Goal: Task Accomplishment & Management: Complete application form

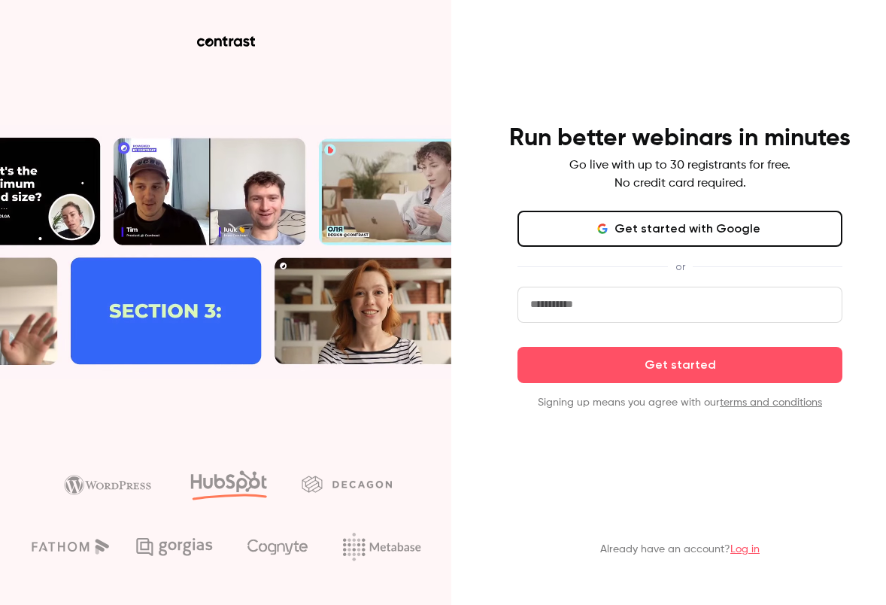
click at [615, 226] on button "Get started with Google" at bounding box center [679, 229] width 325 height 36
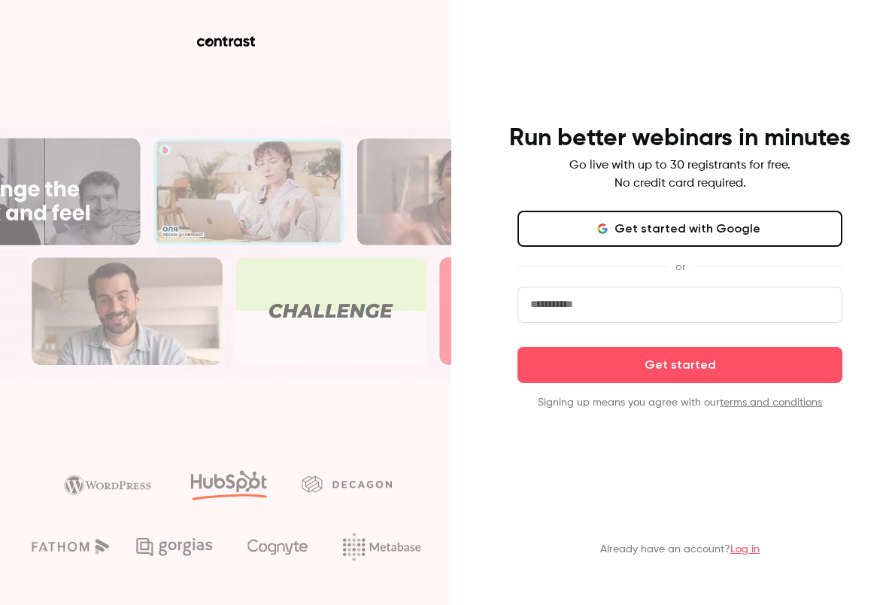
click at [615, 226] on button "Get started with Google" at bounding box center [679, 229] width 325 height 36
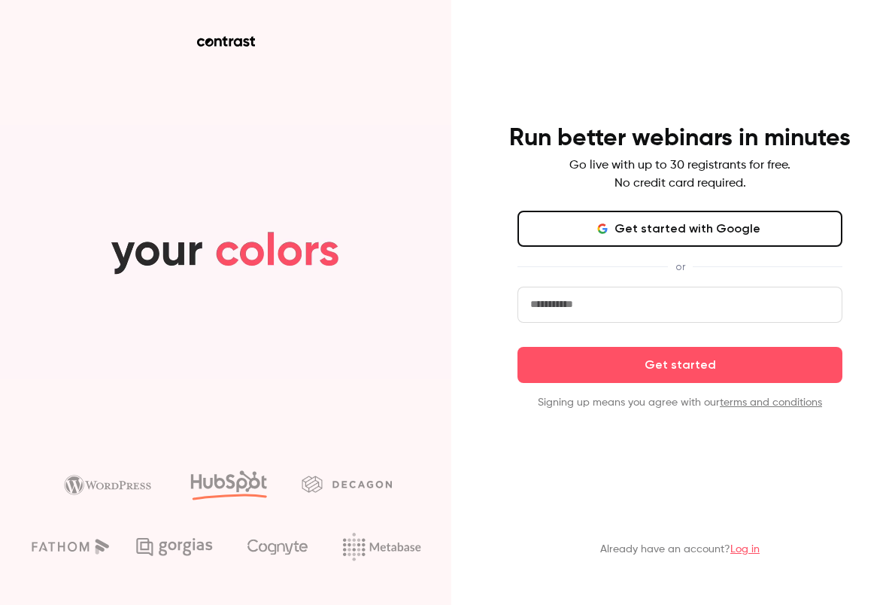
click at [615, 226] on button "Get started with Google" at bounding box center [679, 229] width 325 height 36
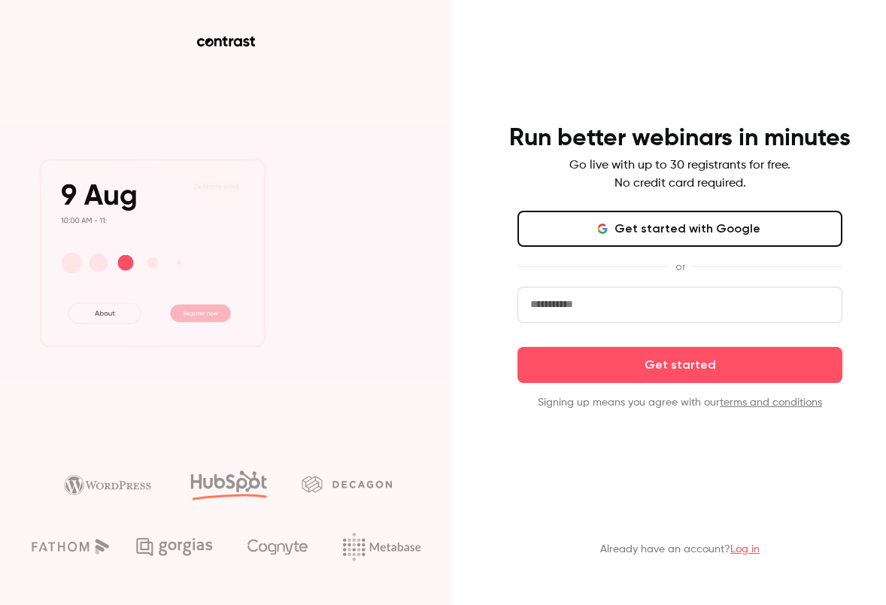
click at [615, 226] on button "Get started with Google" at bounding box center [679, 229] width 325 height 36
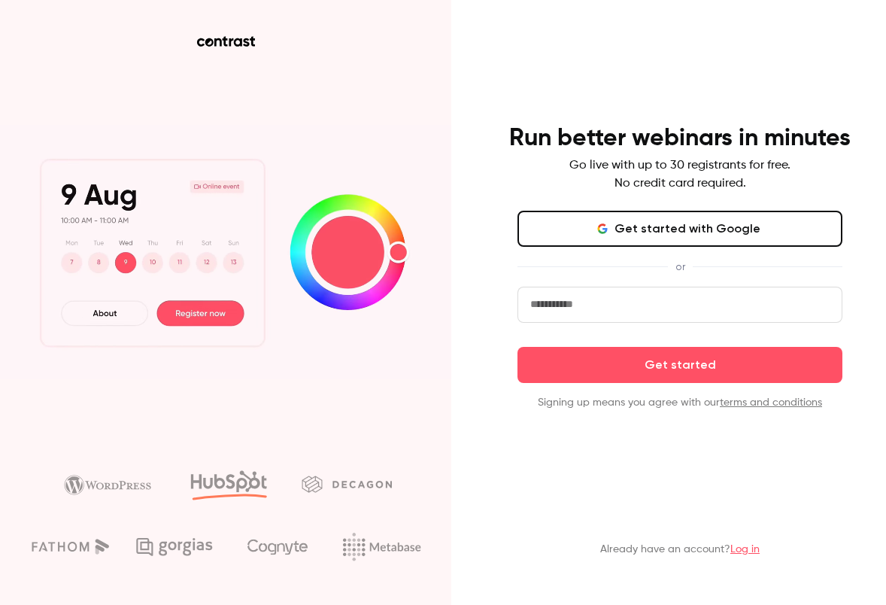
click at [615, 226] on button "Get started with Google" at bounding box center [679, 229] width 325 height 36
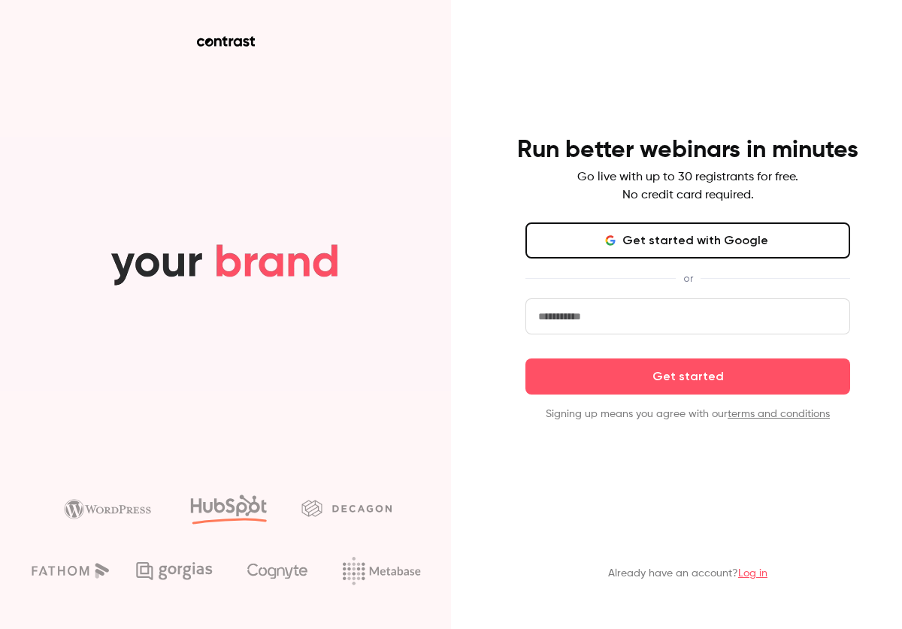
click at [623, 241] on button "Get started with Google" at bounding box center [688, 241] width 325 height 36
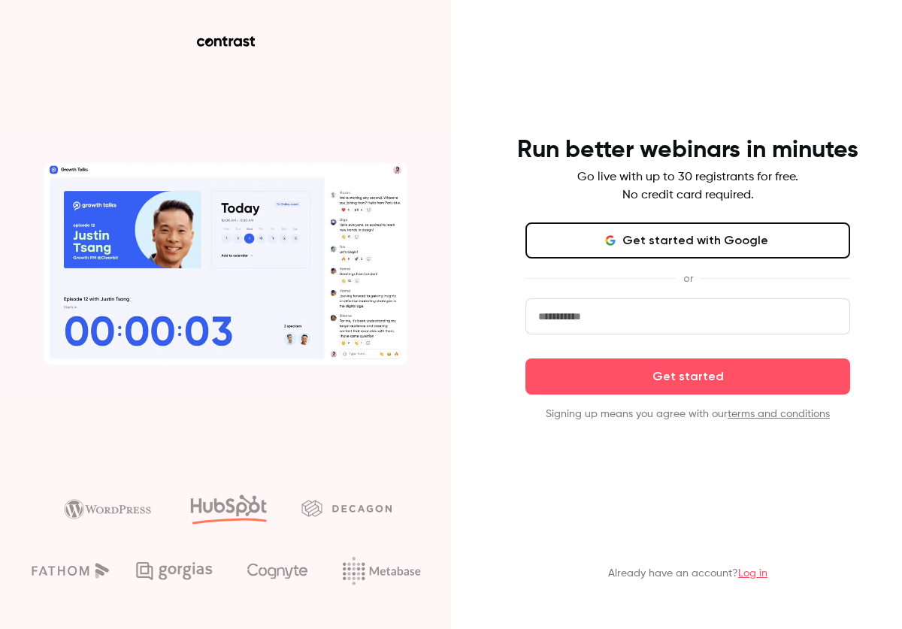
click at [623, 241] on button "Get started with Google" at bounding box center [688, 241] width 325 height 36
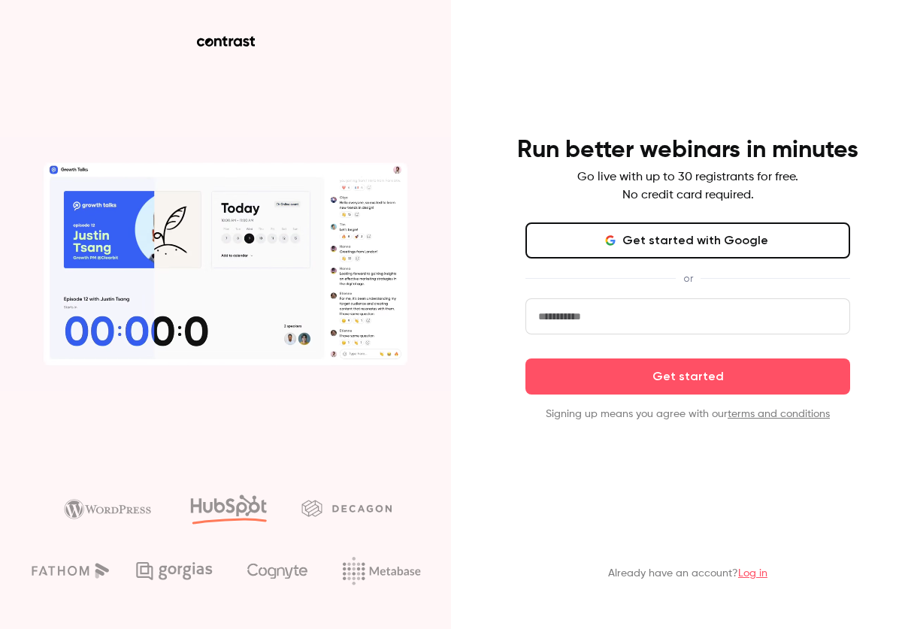
click at [623, 241] on button "Get started with Google" at bounding box center [688, 241] width 325 height 36
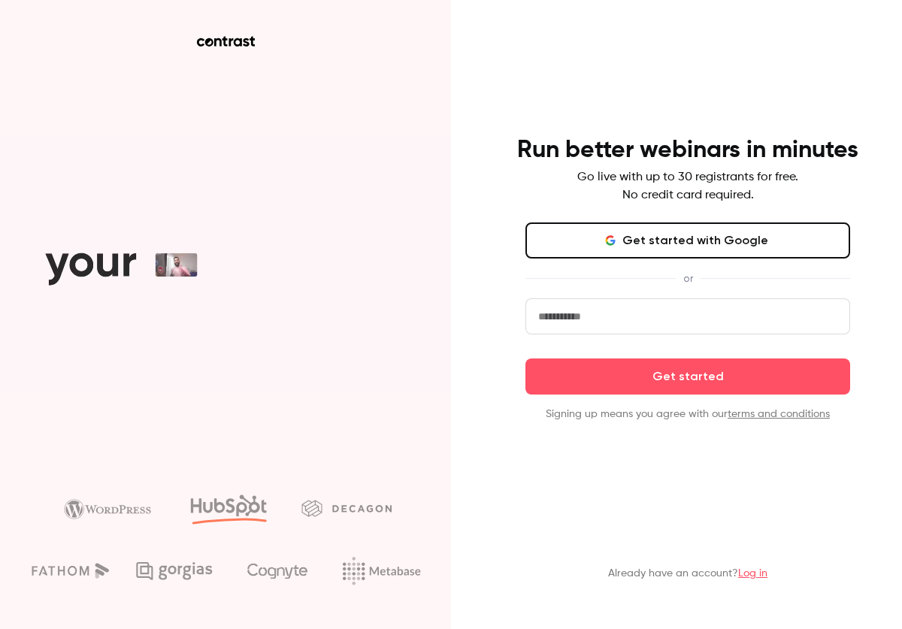
click at [623, 241] on button "Get started with Google" at bounding box center [688, 241] width 325 height 36
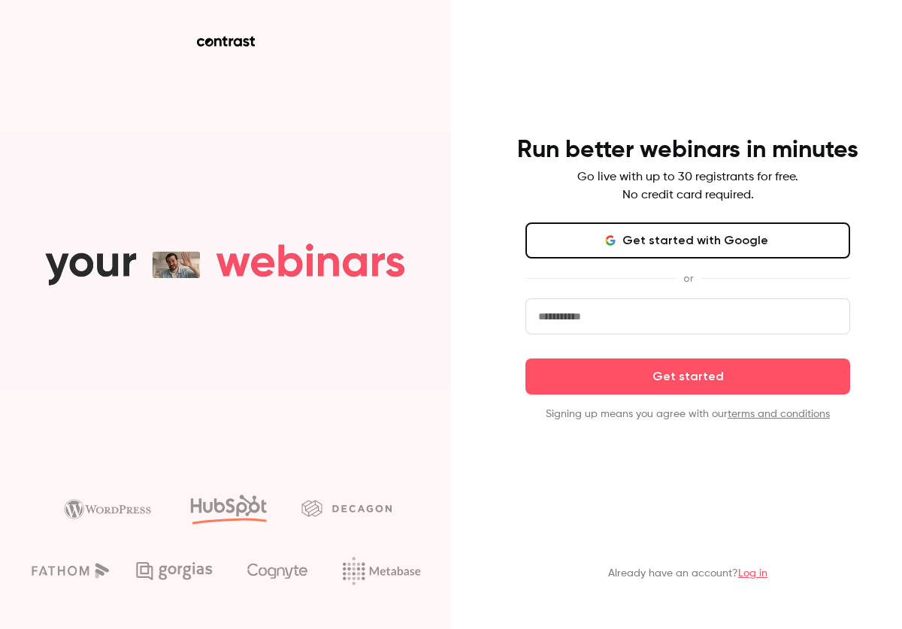
click at [623, 241] on button "Get started with Google" at bounding box center [688, 241] width 325 height 36
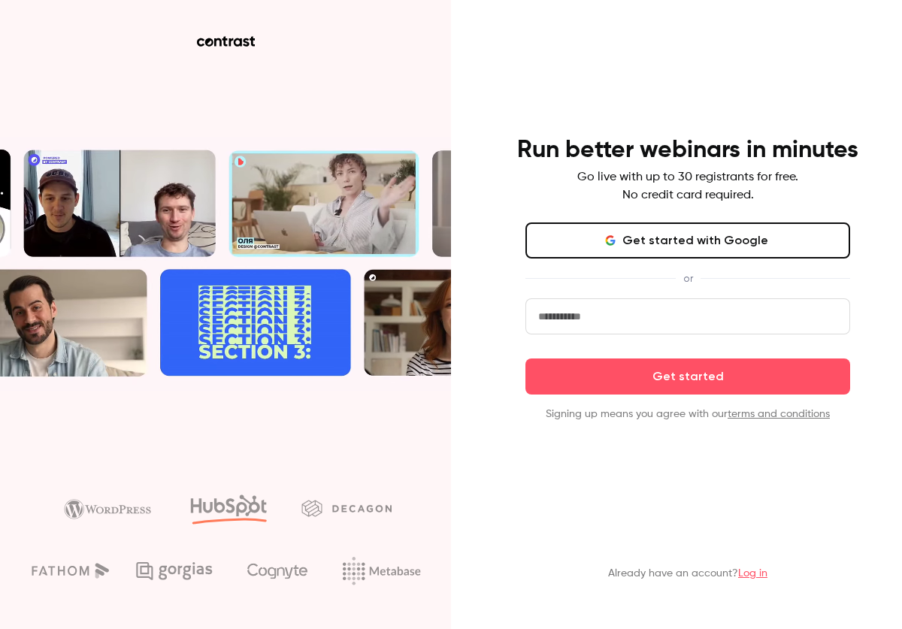
click at [623, 241] on button "Get started with Google" at bounding box center [688, 241] width 325 height 36
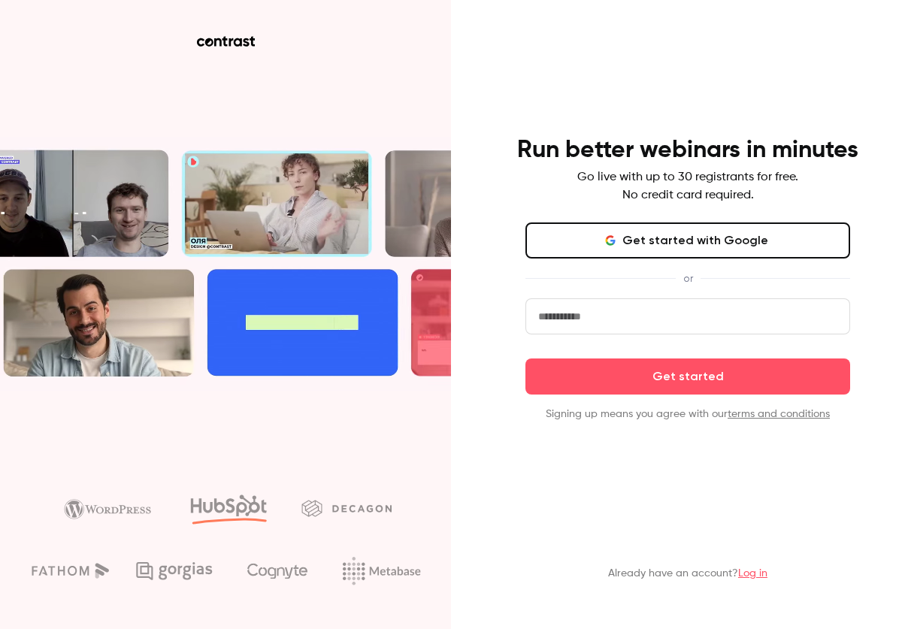
click at [623, 241] on button "Get started with Google" at bounding box center [688, 241] width 325 height 36
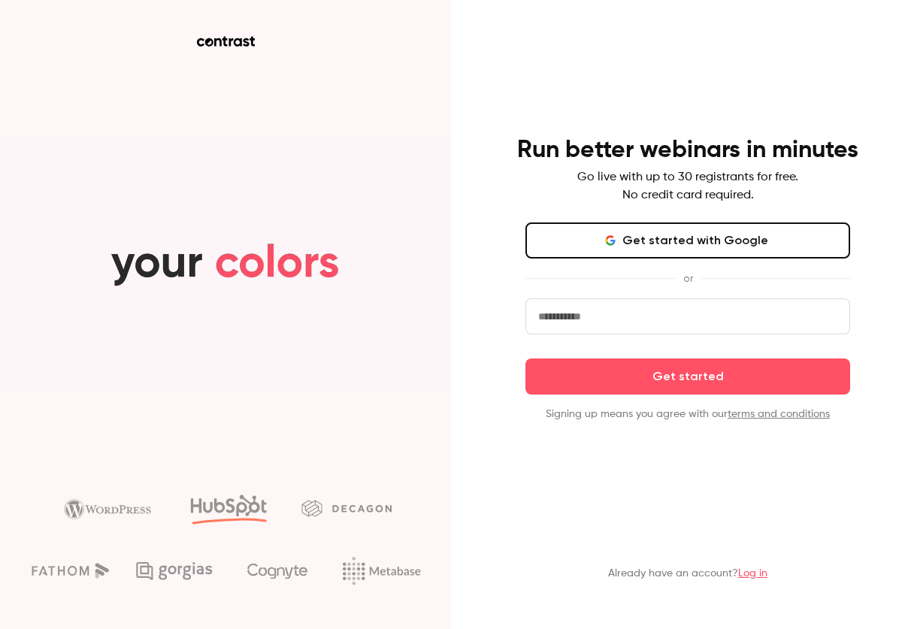
click at [623, 241] on button "Get started with Google" at bounding box center [688, 241] width 325 height 36
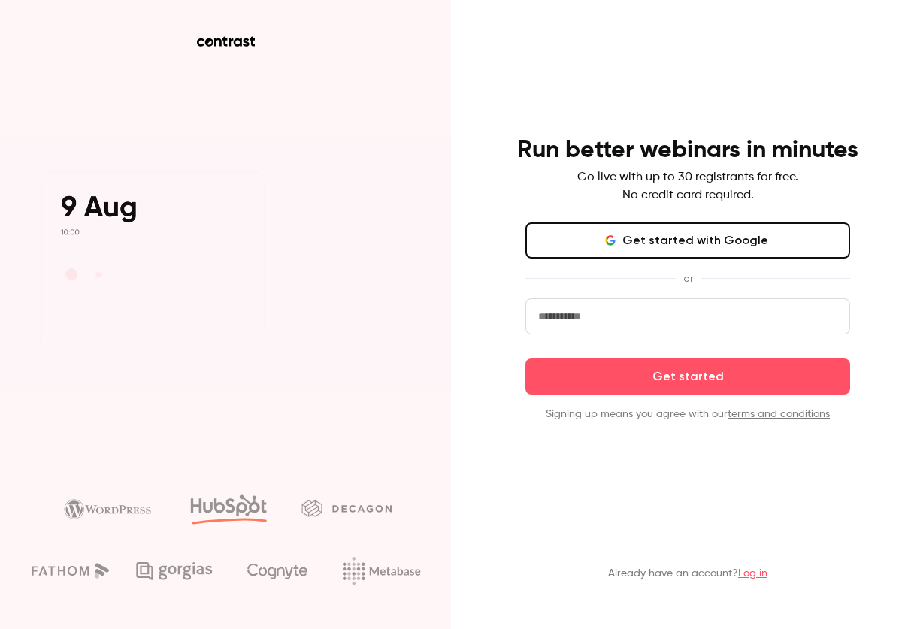
click at [623, 241] on button "Get started with Google" at bounding box center [688, 241] width 325 height 36
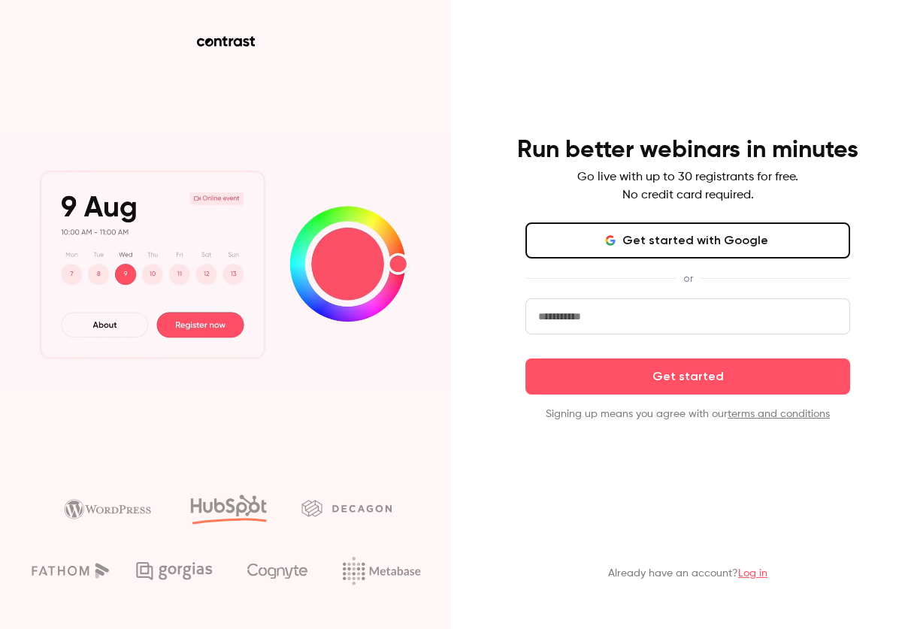
click at [596, 248] on button "Get started with Google" at bounding box center [688, 241] width 325 height 36
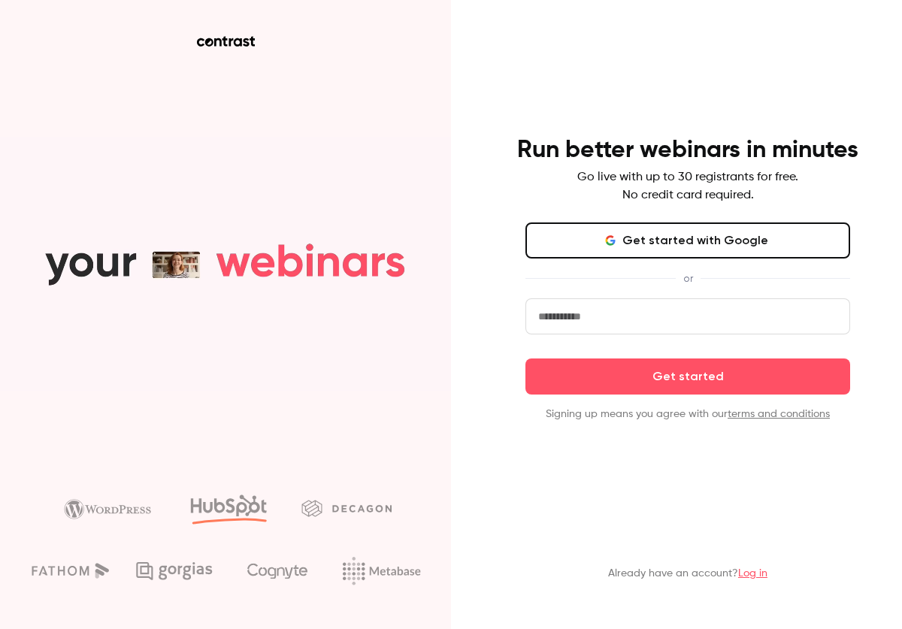
click at [641, 249] on button "Get started with Google" at bounding box center [688, 241] width 325 height 36
